Goal: Transaction & Acquisition: Purchase product/service

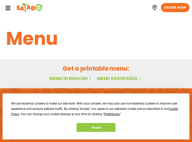
click at [8, 9] on icon at bounding box center [8, 8] width 6 height 6
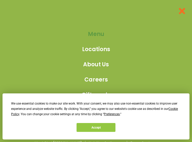
click at [96, 35] on span "Menu" at bounding box center [96, 34] width 16 height 8
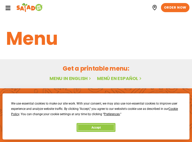
click at [92, 130] on button "Accept" at bounding box center [96, 127] width 39 height 9
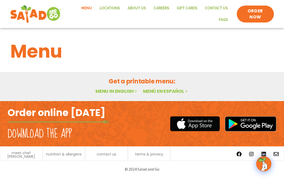
click at [114, 91] on link "Menu in English" at bounding box center [117, 91] width 42 height 6
click at [28, 155] on span "meet chef [PERSON_NAME]" at bounding box center [21, 154] width 37 height 7
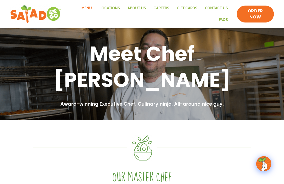
click at [88, 9] on link "Menu" at bounding box center [87, 9] width 18 height 12
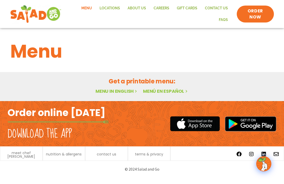
click at [67, 157] on div "nutrition & allergens" at bounding box center [64, 153] width 43 height 14
click at [67, 154] on span "nutrition & allergens" at bounding box center [64, 155] width 36 height 4
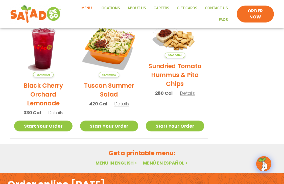
scroll to position [256, 0]
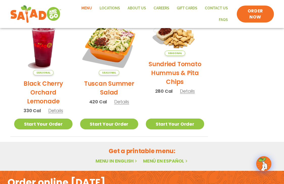
click at [129, 161] on link "Menu in English" at bounding box center [117, 161] width 42 height 6
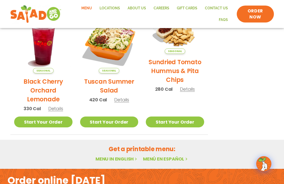
scroll to position [259, 0]
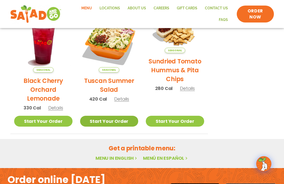
click at [111, 121] on link "Start Your Order" at bounding box center [109, 121] width 58 height 11
